Goal: Task Accomplishment & Management: Use online tool/utility

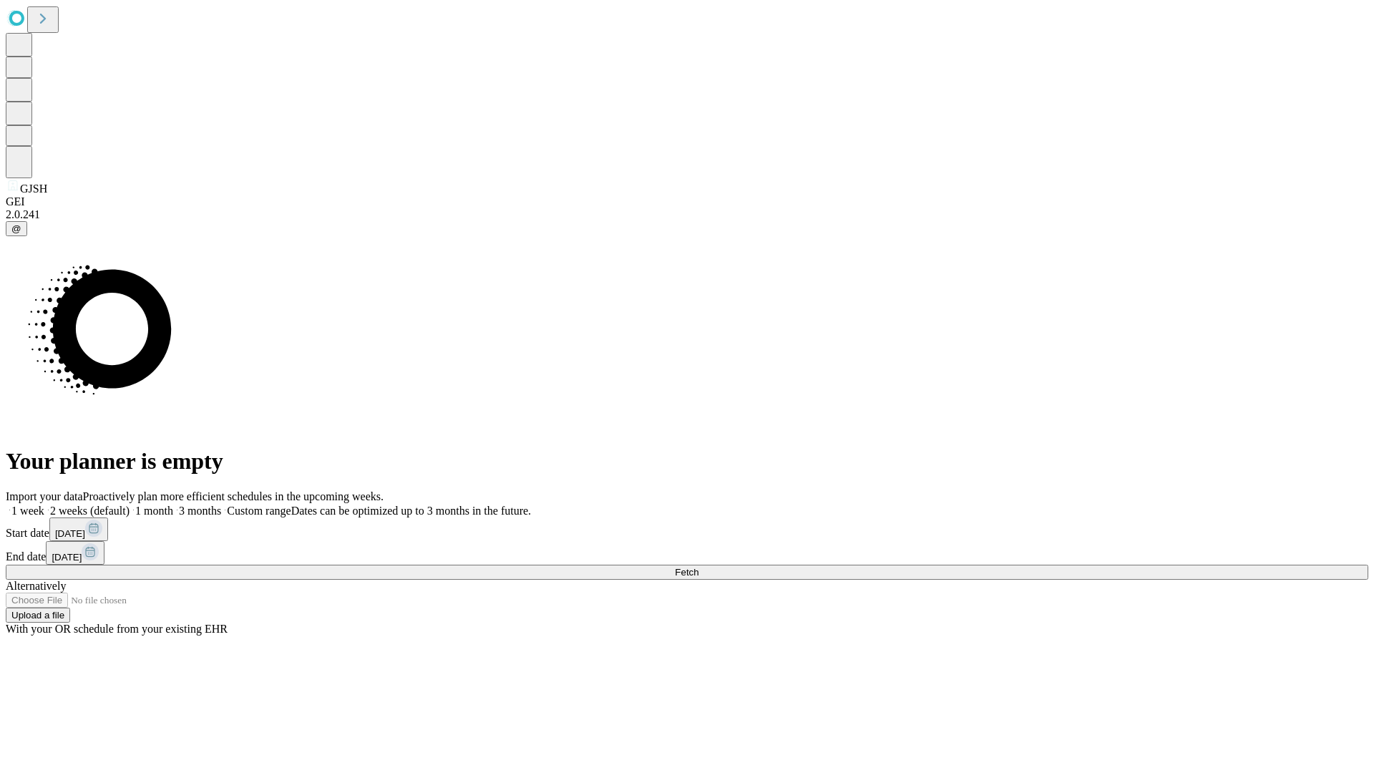
click at [698, 567] on span "Fetch" at bounding box center [687, 572] width 24 height 11
